Goal: Task Accomplishment & Management: Manage account settings

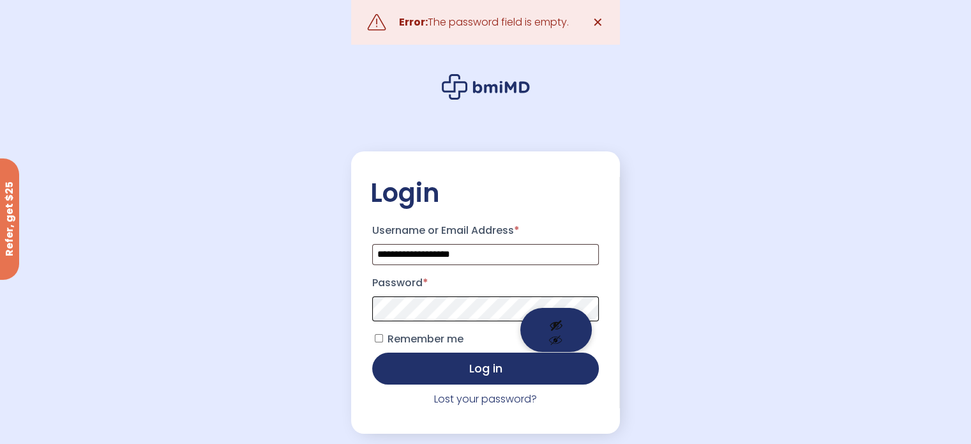
click at [557, 306] on span at bounding box center [485, 309] width 227 height 26
click at [557, 308] on button "Show password" at bounding box center [555, 330] width 71 height 44
click at [556, 311] on button "Hide password" at bounding box center [555, 330] width 71 height 44
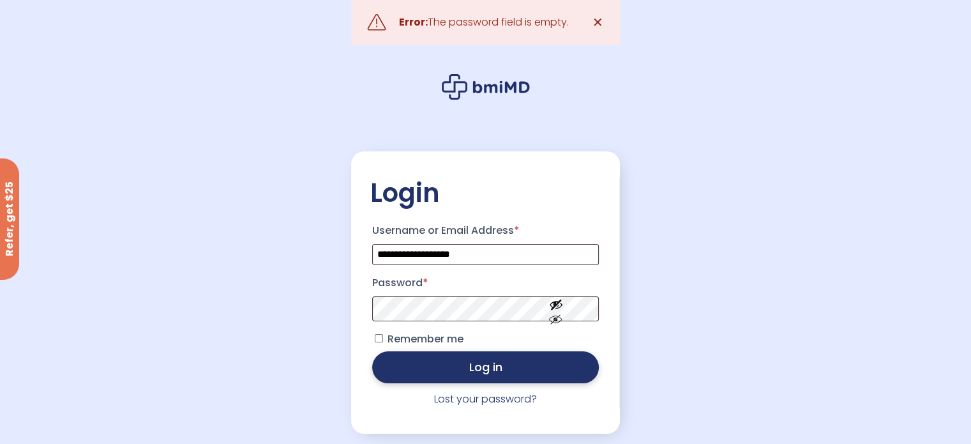
click at [476, 369] on button "Log in" at bounding box center [485, 367] width 227 height 32
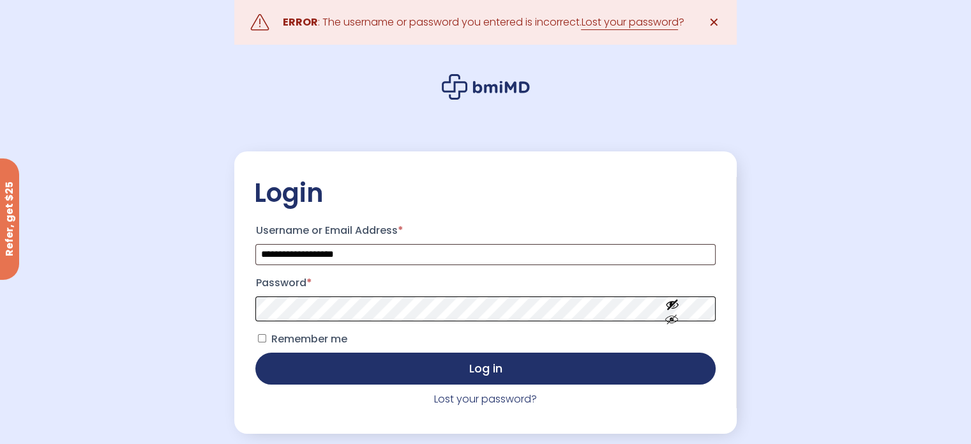
click at [255, 352] on button "Log in" at bounding box center [485, 368] width 460 height 32
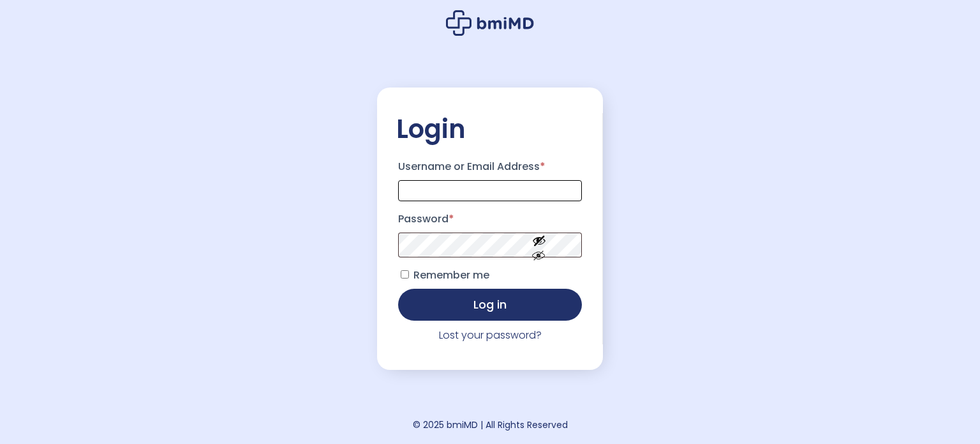
click at [487, 188] on input "Username or Email Address *" at bounding box center [490, 190] width 184 height 21
type input "**********"
click at [398, 288] on button "Log in" at bounding box center [490, 304] width 184 height 32
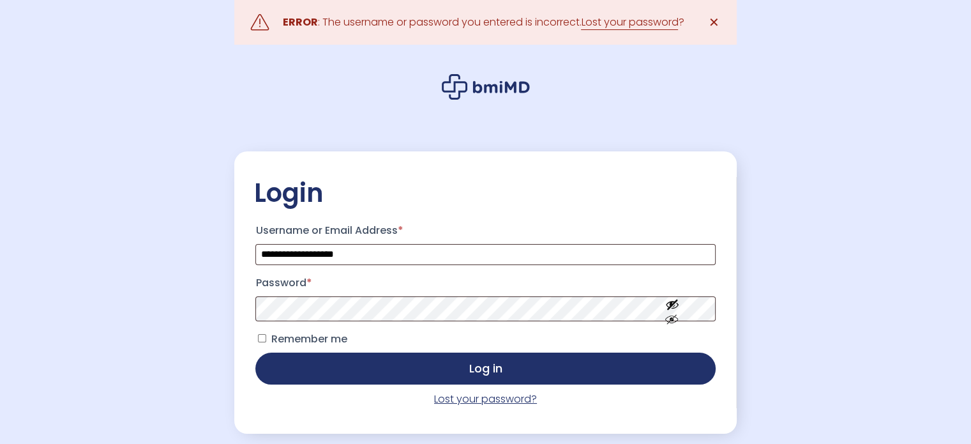
click at [451, 404] on link "Lost your password?" at bounding box center [485, 398] width 103 height 15
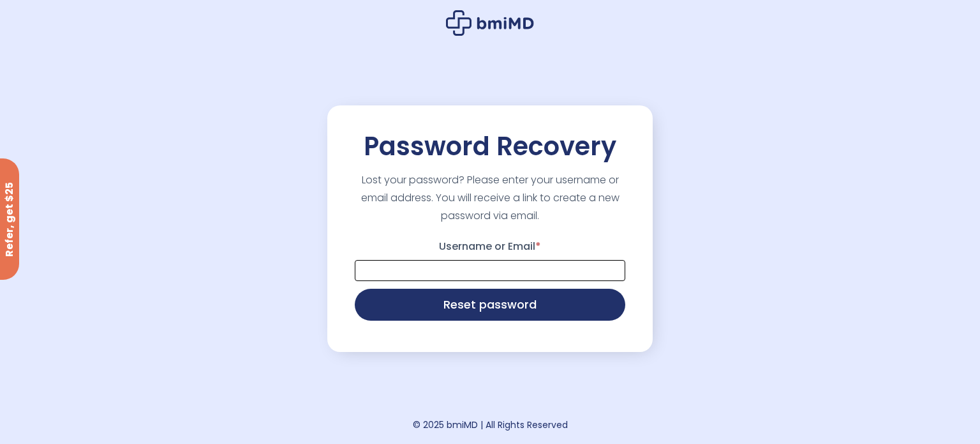
click at [498, 267] on input "Username or Email *" at bounding box center [490, 270] width 271 height 21
type input "**********"
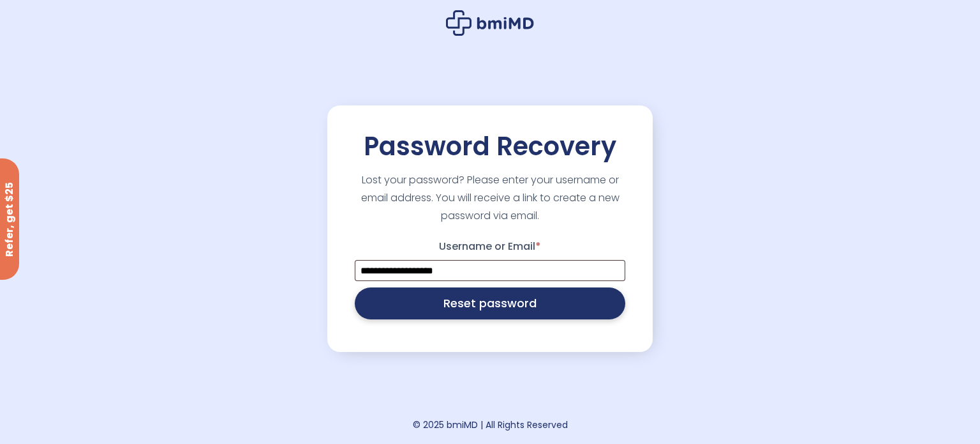
click at [490, 315] on button "Reset password" at bounding box center [490, 303] width 271 height 32
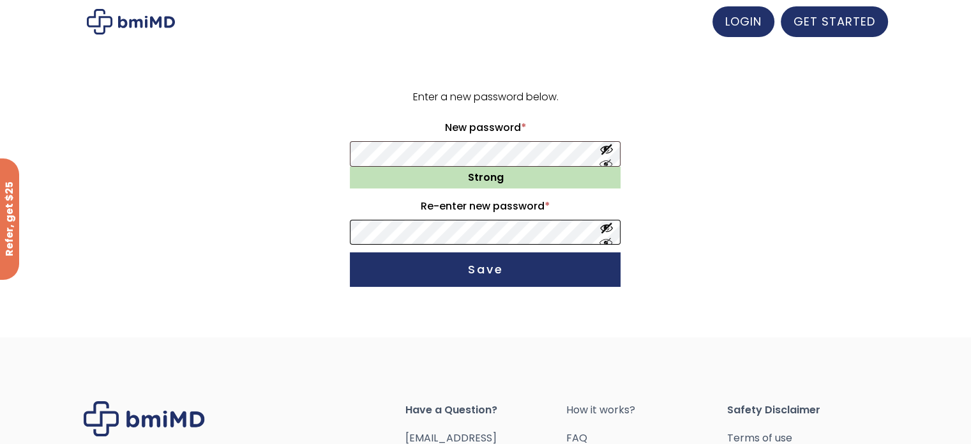
click at [350, 252] on button "Save" at bounding box center [485, 269] width 271 height 34
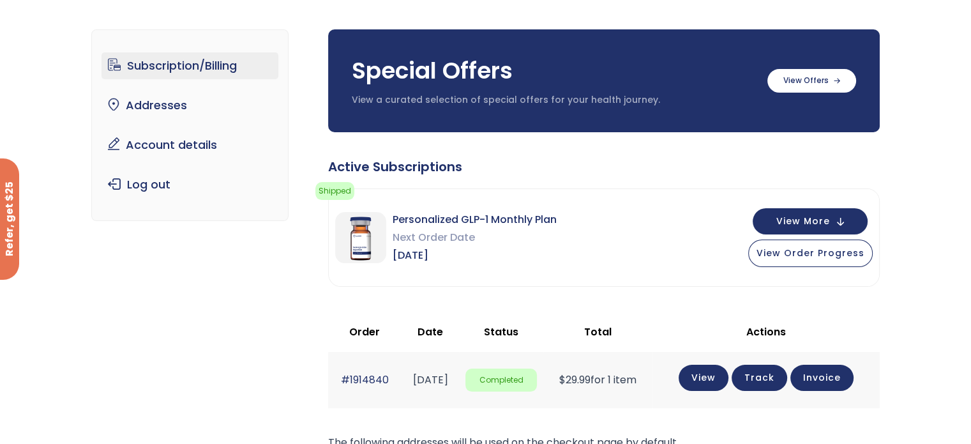
scroll to position [64, 0]
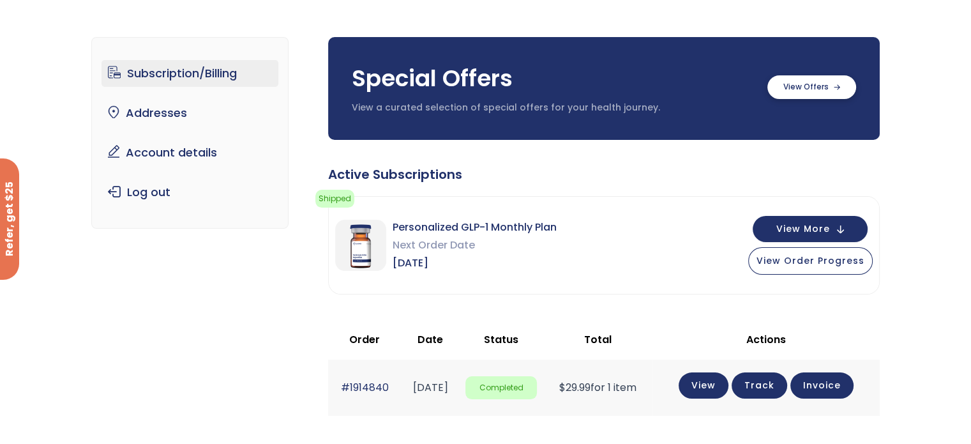
click at [809, 83] on label at bounding box center [811, 87] width 89 height 24
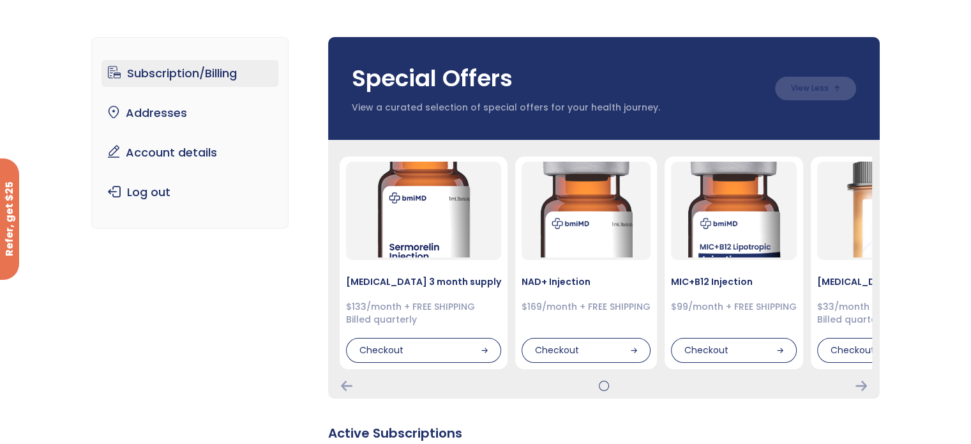
click at [181, 153] on link "Account details" at bounding box center [189, 152] width 177 height 27
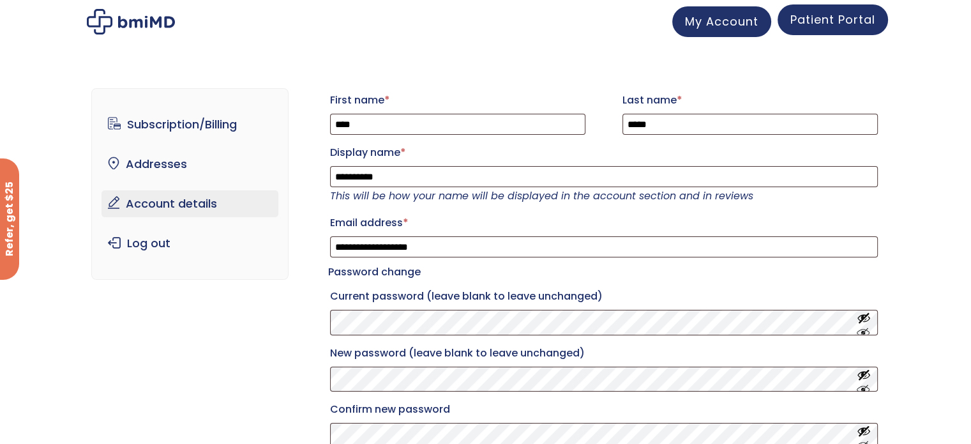
click at [840, 23] on span "Patient Portal" at bounding box center [832, 19] width 85 height 16
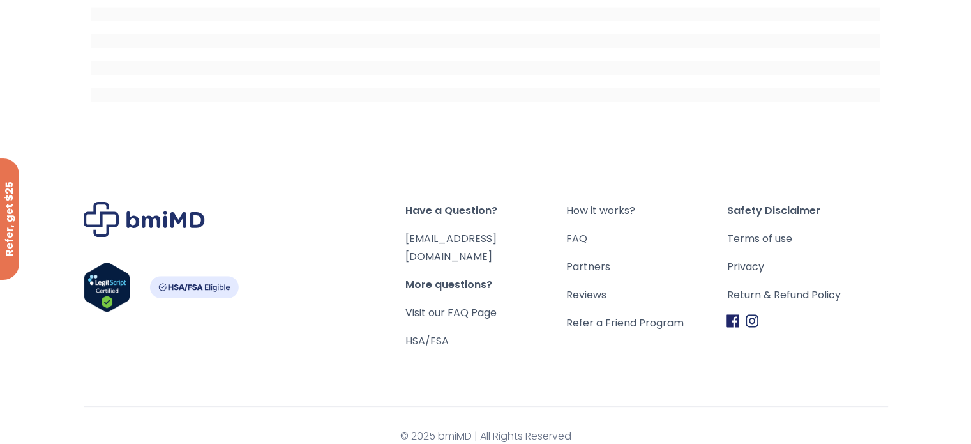
scroll to position [59, 0]
